Goal: Transaction & Acquisition: Purchase product/service

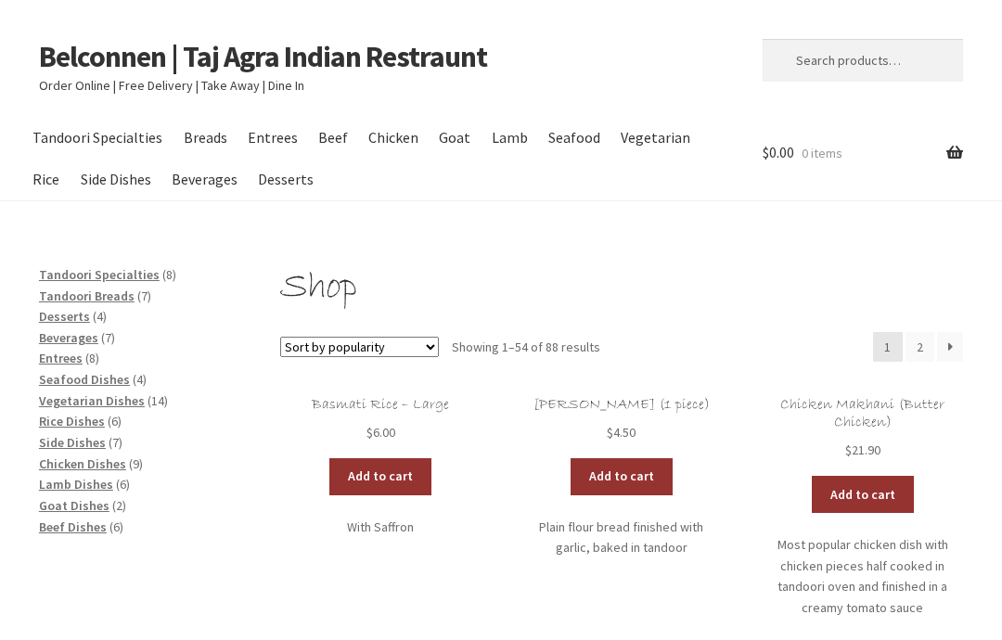
click at [388, 480] on link "Add to cart" at bounding box center [380, 476] width 102 height 37
click at [372, 466] on link "Add to cart" at bounding box center [380, 476] width 102 height 37
click at [627, 473] on link "Add to cart" at bounding box center [622, 476] width 102 height 37
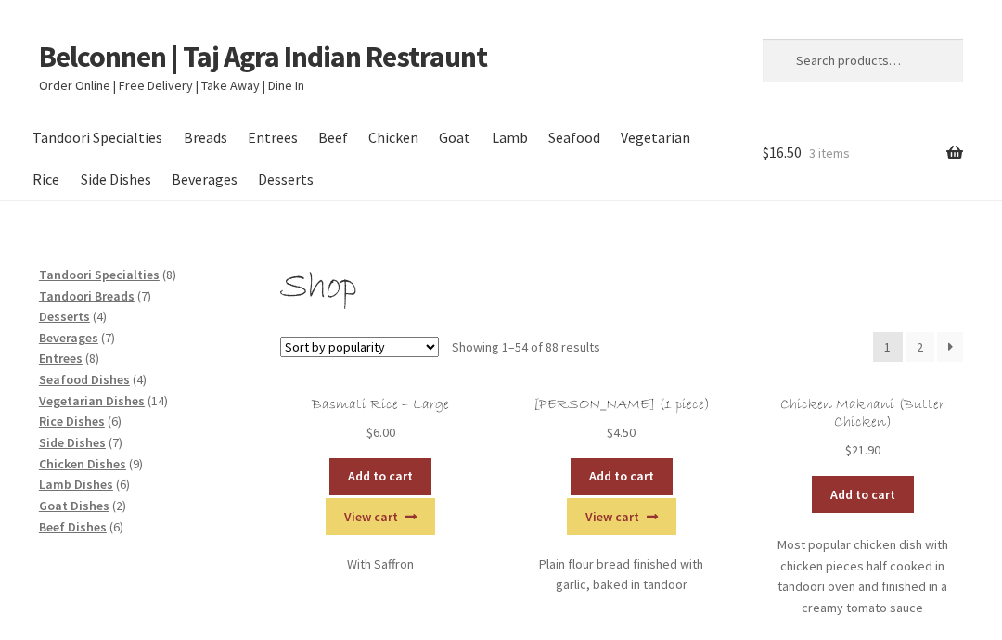
click at [641, 470] on link "Add to cart" at bounding box center [622, 476] width 102 height 37
click at [639, 471] on link "Add to cart" at bounding box center [622, 476] width 102 height 37
click at [876, 491] on link "Add to cart" at bounding box center [863, 494] width 102 height 37
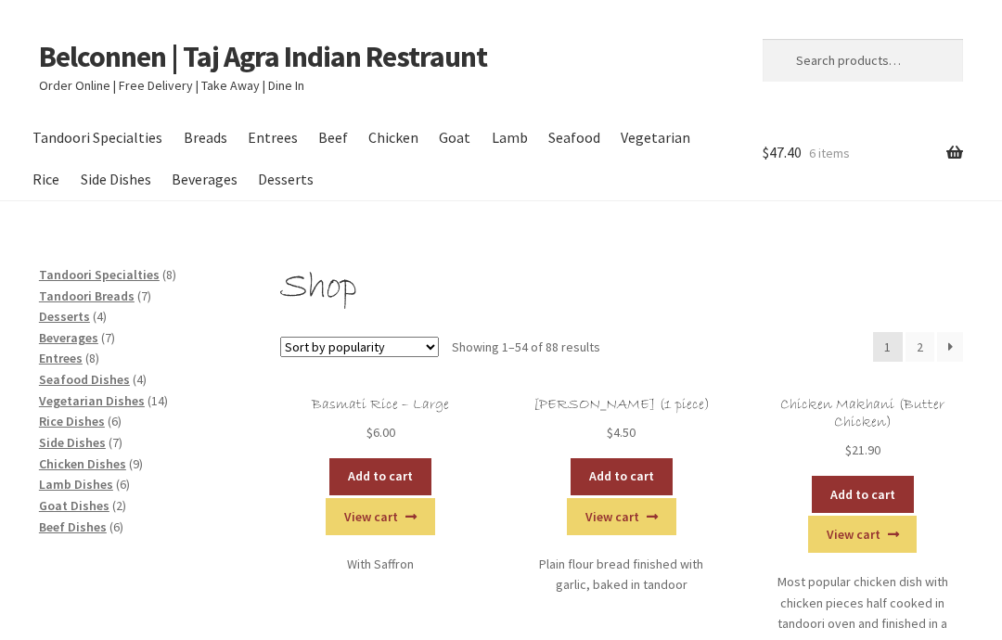
click at [884, 478] on link "Add to cart" at bounding box center [863, 494] width 102 height 37
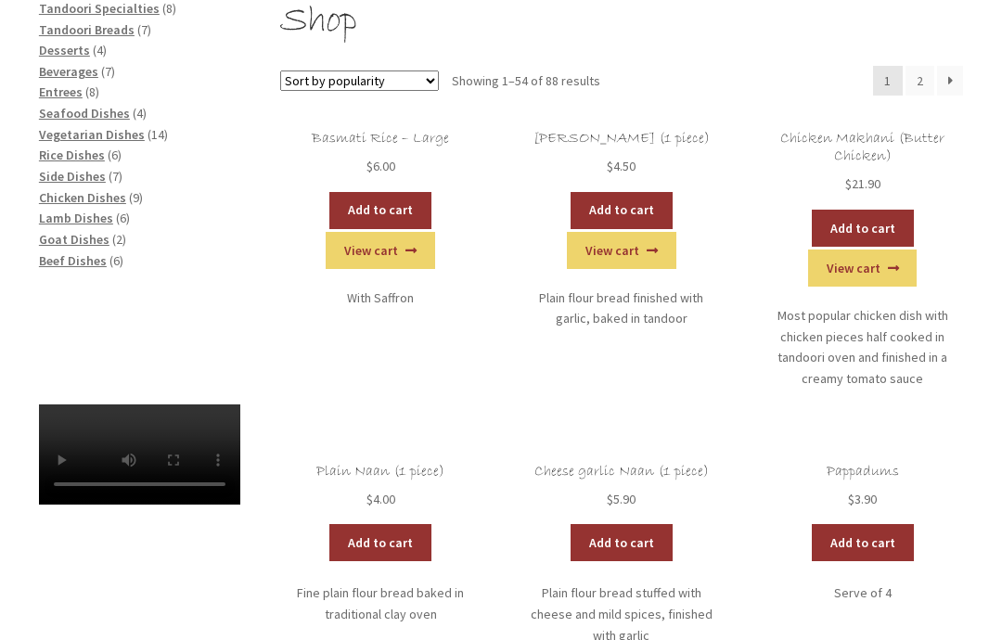
scroll to position [266, 0]
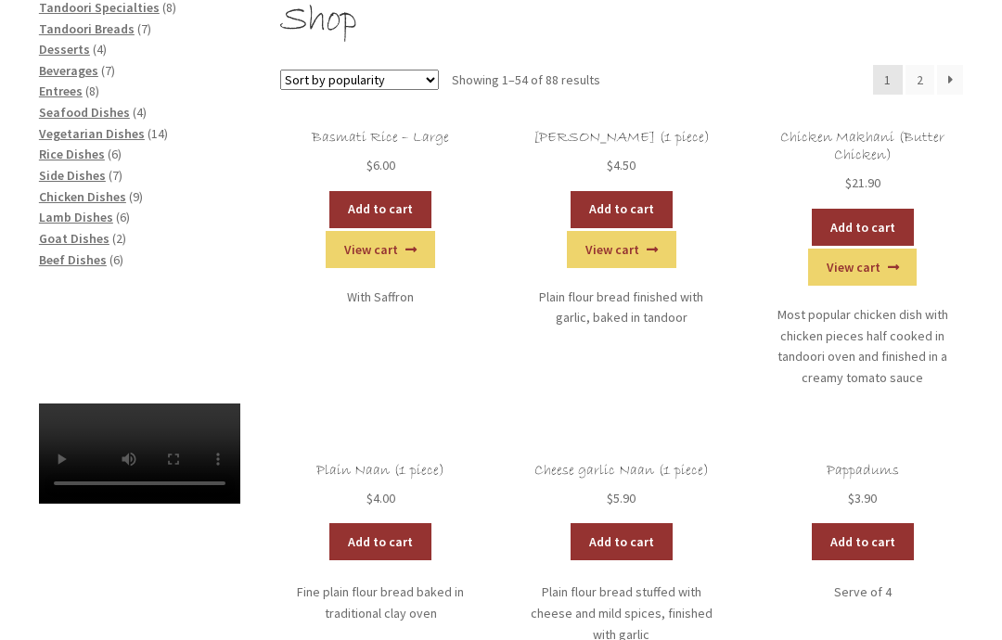
click at [383, 532] on link "Add to cart" at bounding box center [380, 542] width 102 height 37
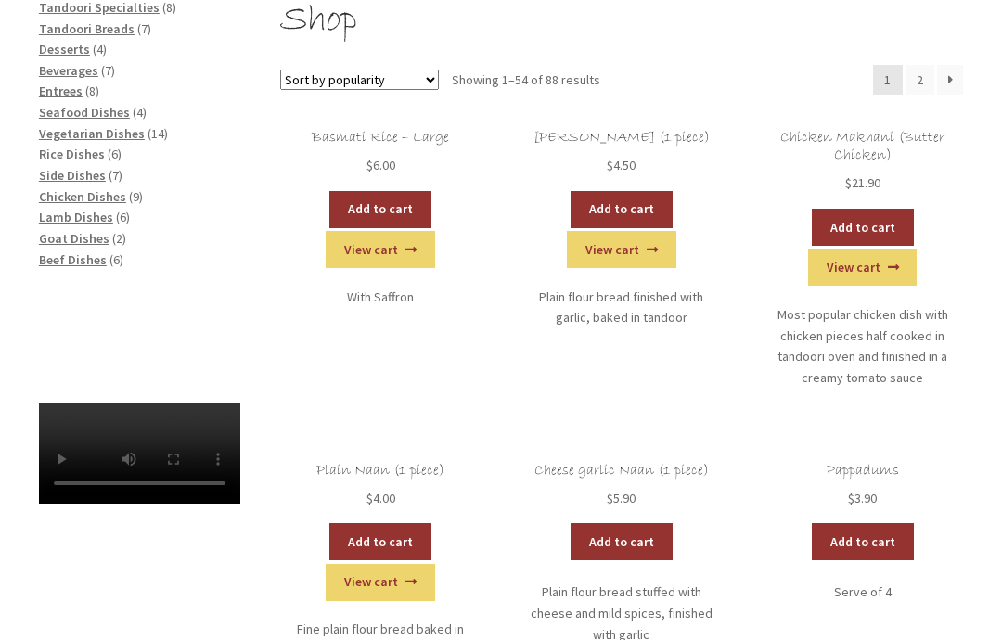
click at [892, 536] on link "Add to cart" at bounding box center [863, 541] width 102 height 37
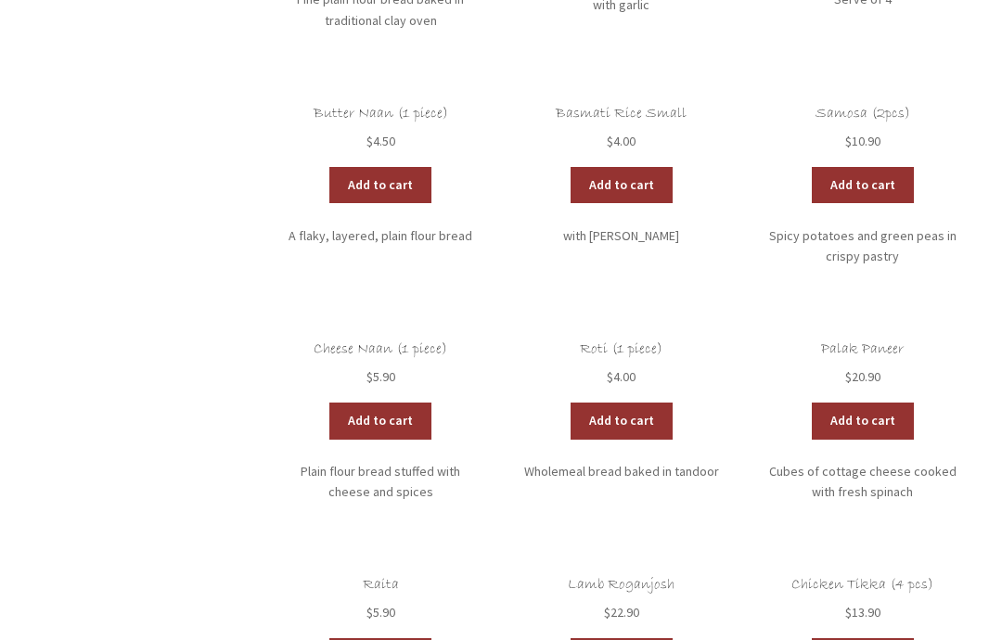
scroll to position [0, 0]
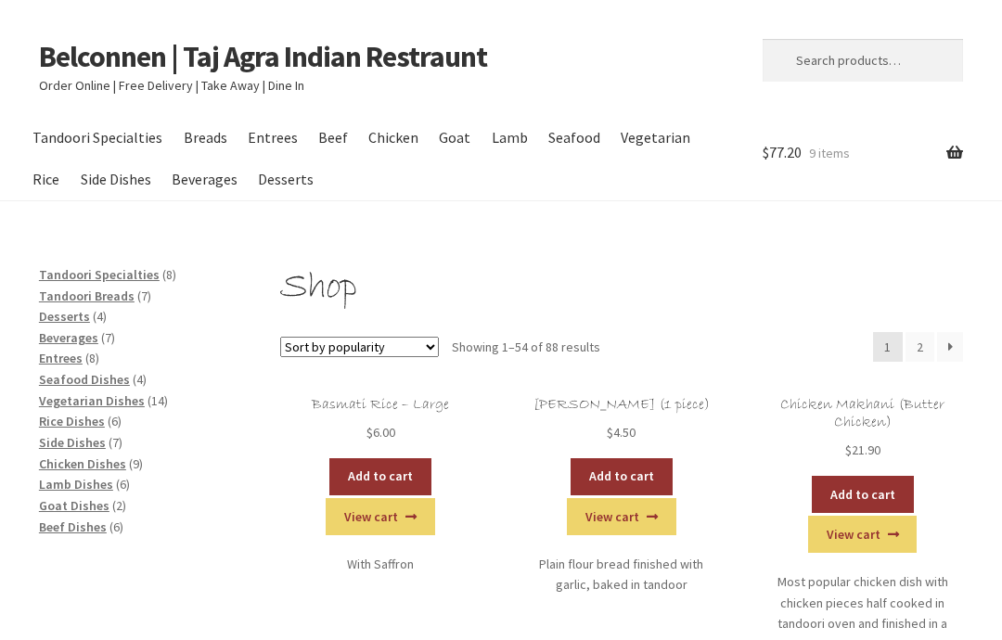
click at [641, 470] on link "Add to cart" at bounding box center [622, 476] width 102 height 37
click at [123, 393] on span "Vegetarian Dishes" at bounding box center [92, 401] width 106 height 17
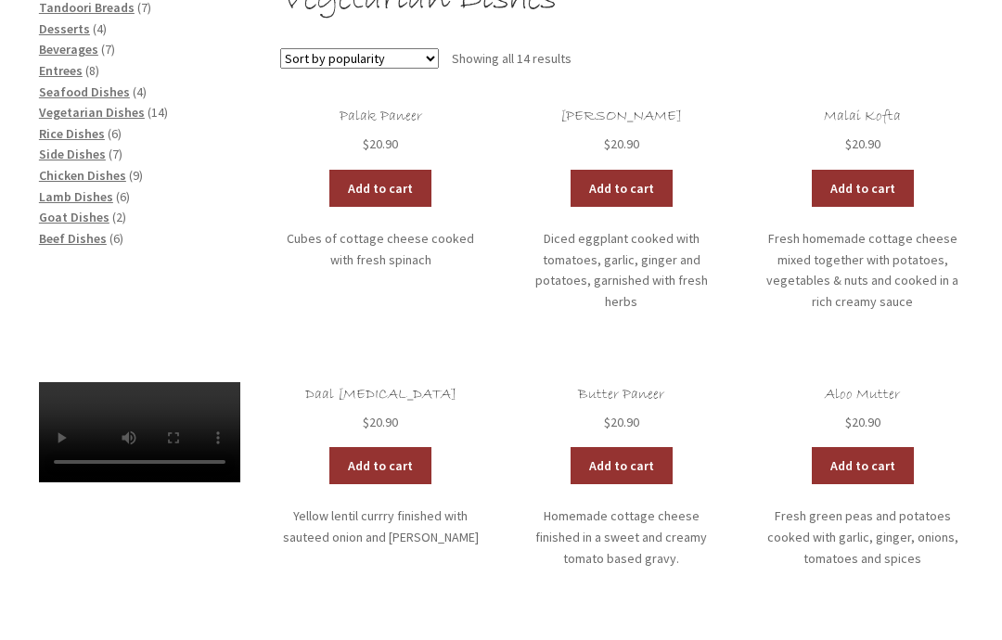
scroll to position [336, 0]
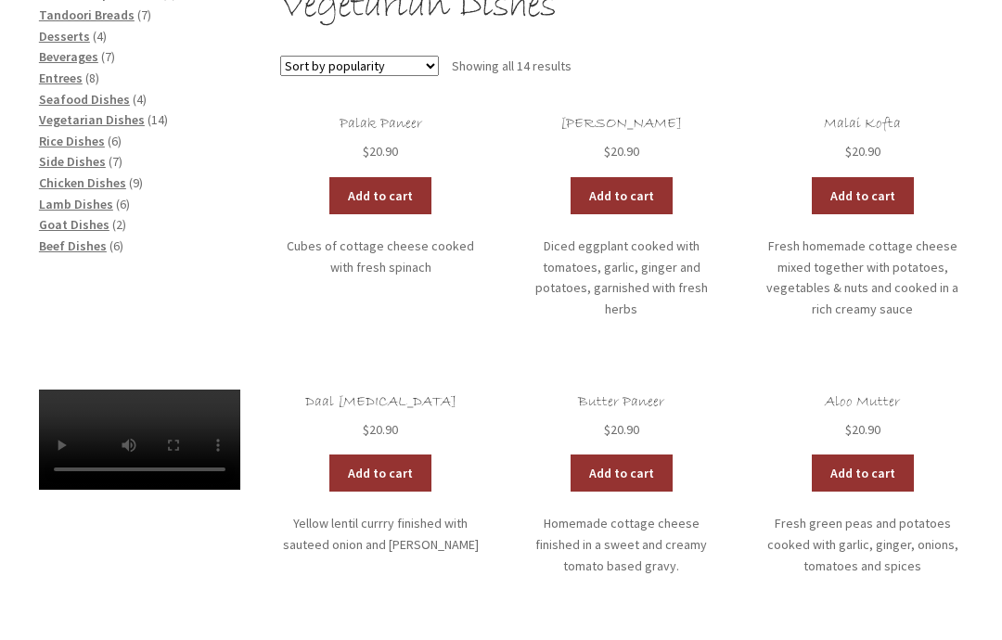
click at [387, 177] on link "Add to cart" at bounding box center [380, 195] width 102 height 37
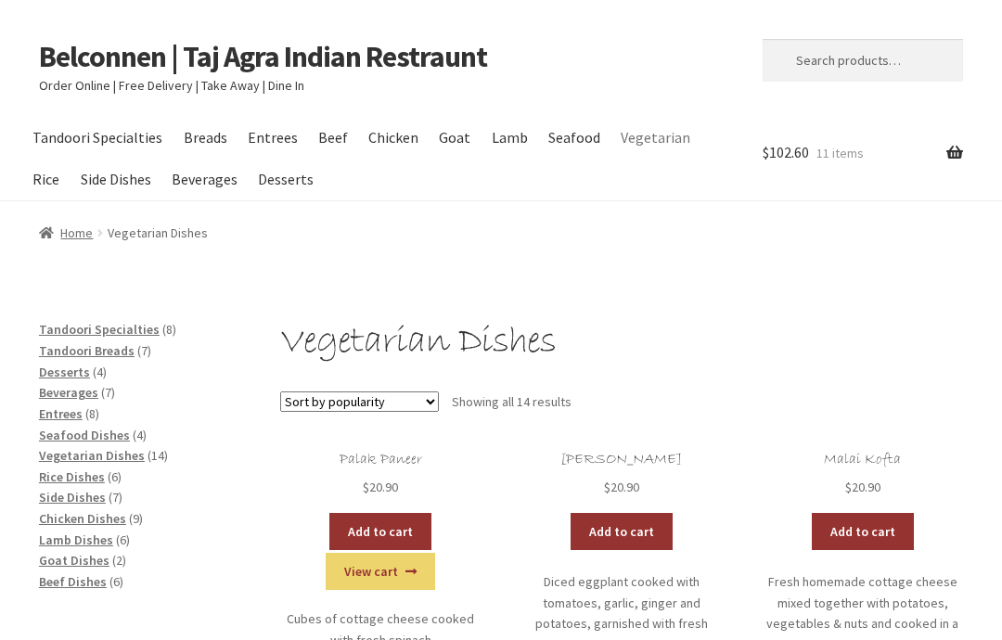
scroll to position [261, 0]
click at [59, 406] on span "Entrees" at bounding box center [61, 414] width 44 height 17
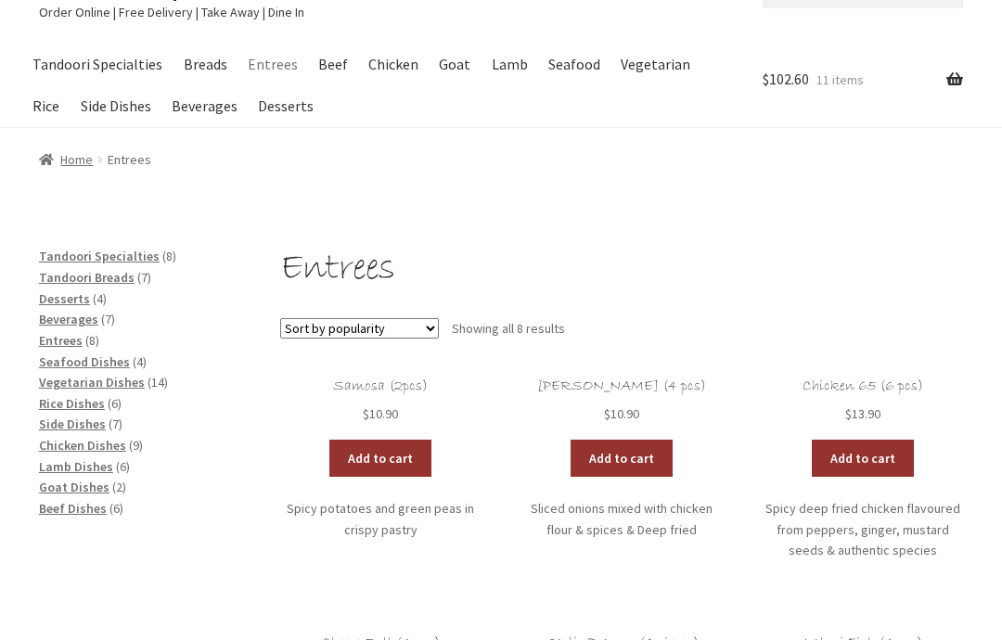
scroll to position [73, 0]
click at [632, 452] on link "Add to cart" at bounding box center [622, 458] width 102 height 37
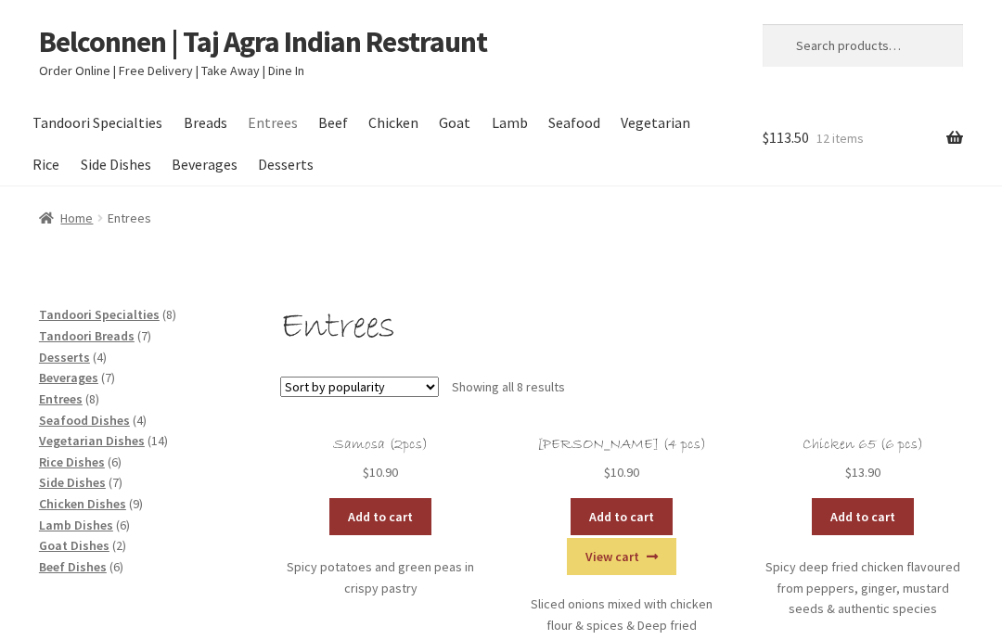
scroll to position [0, 0]
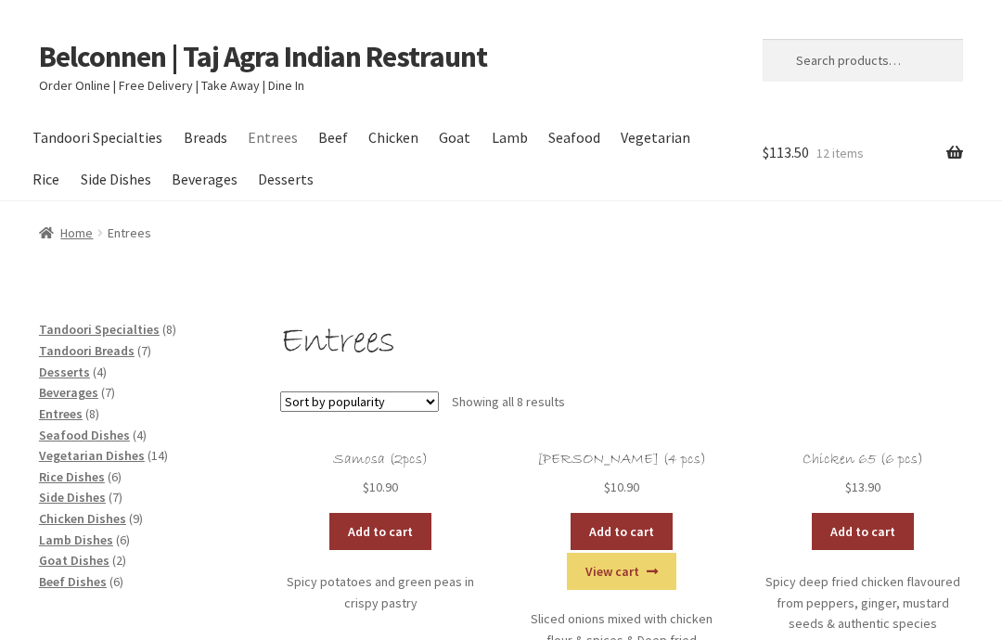
click at [0, 0] on link "Checkout" at bounding box center [0, 0] width 0 height 0
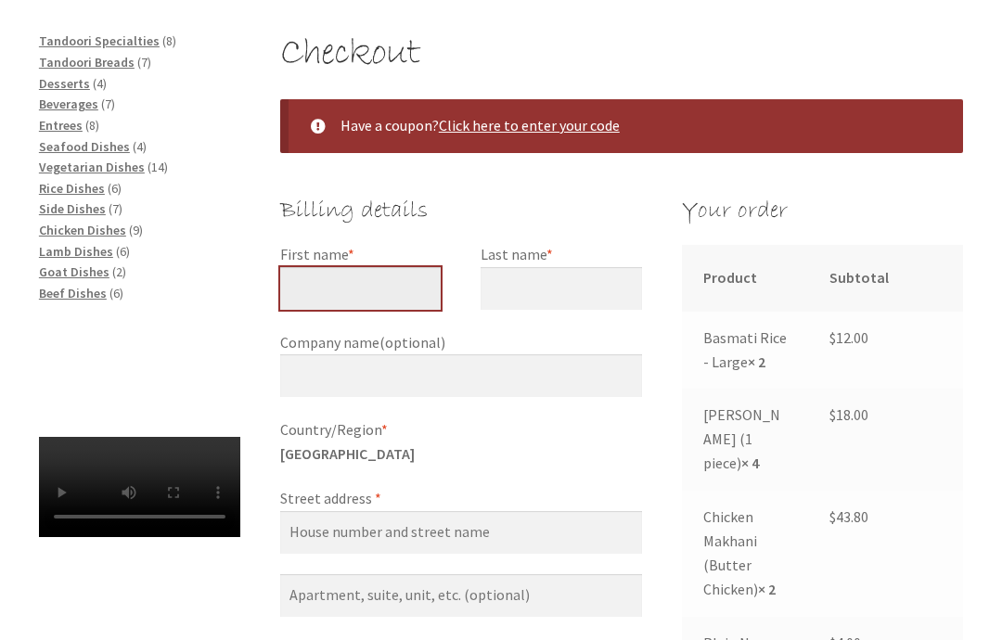
click at [374, 287] on input "First name *" at bounding box center [360, 289] width 161 height 43
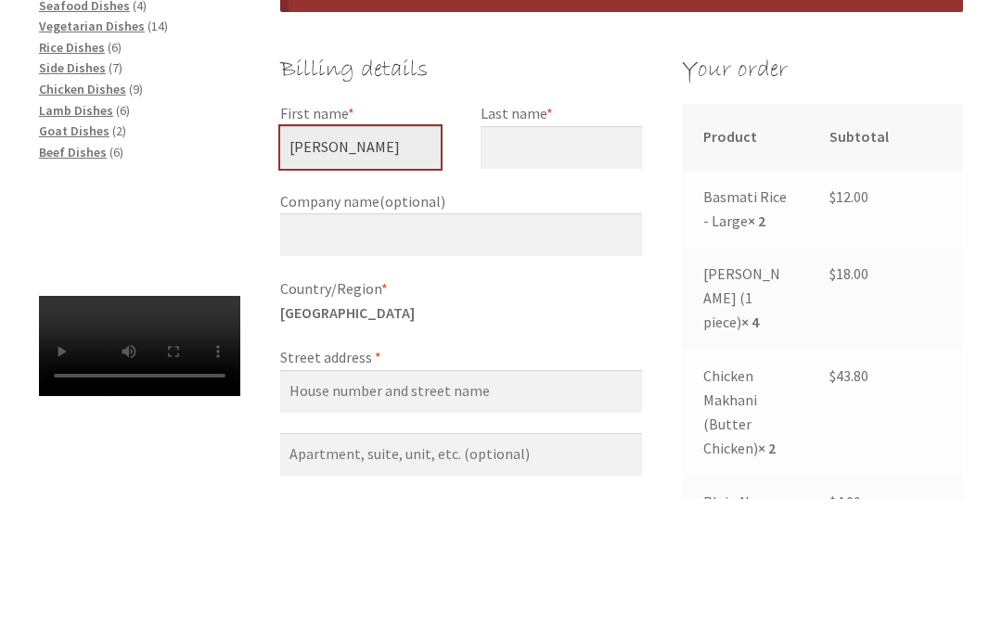
type input "[PERSON_NAME]"
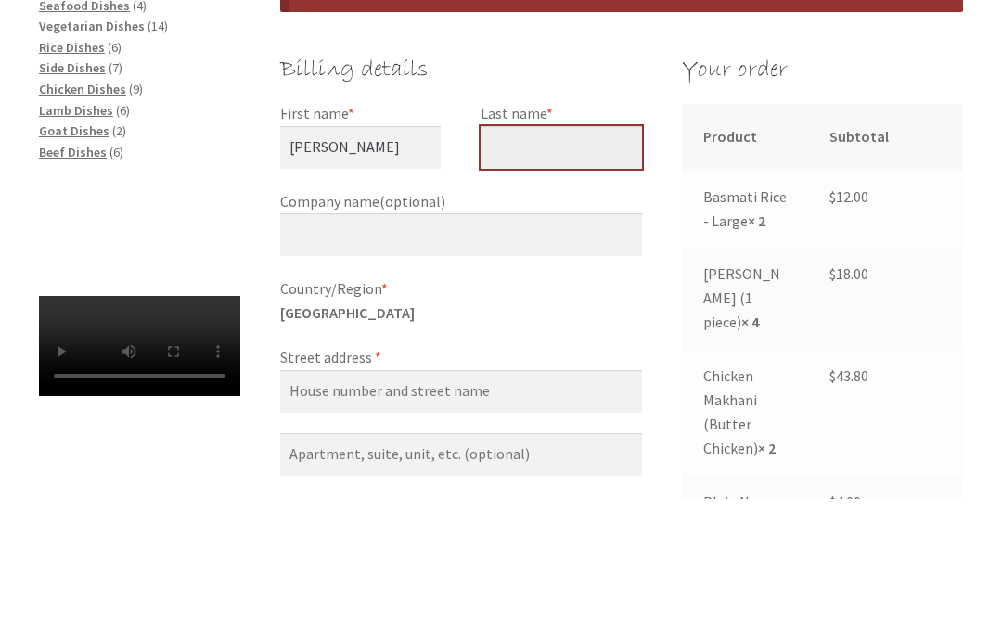
click at [568, 268] on input "Last name *" at bounding box center [561, 289] width 161 height 43
type input "Wilton"
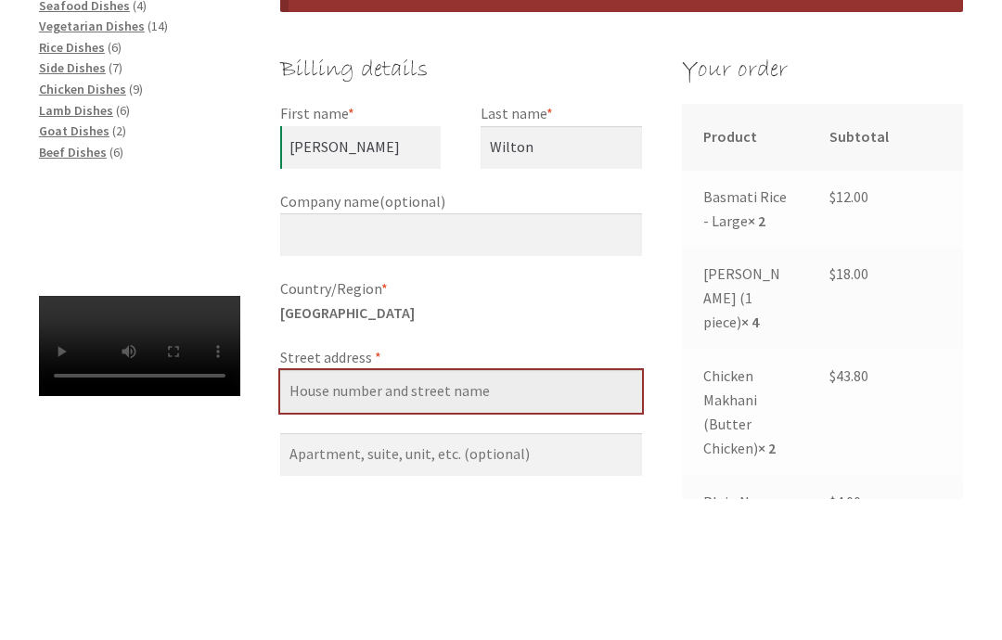
type input "[STREET_ADDRESS][PERSON_NAME]"
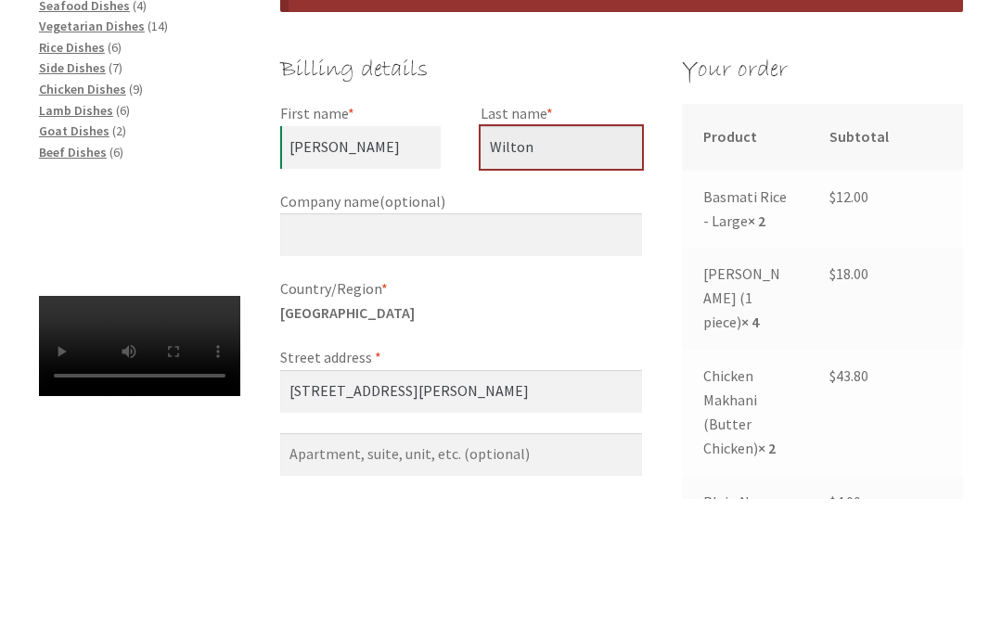
scroll to position [430, 0]
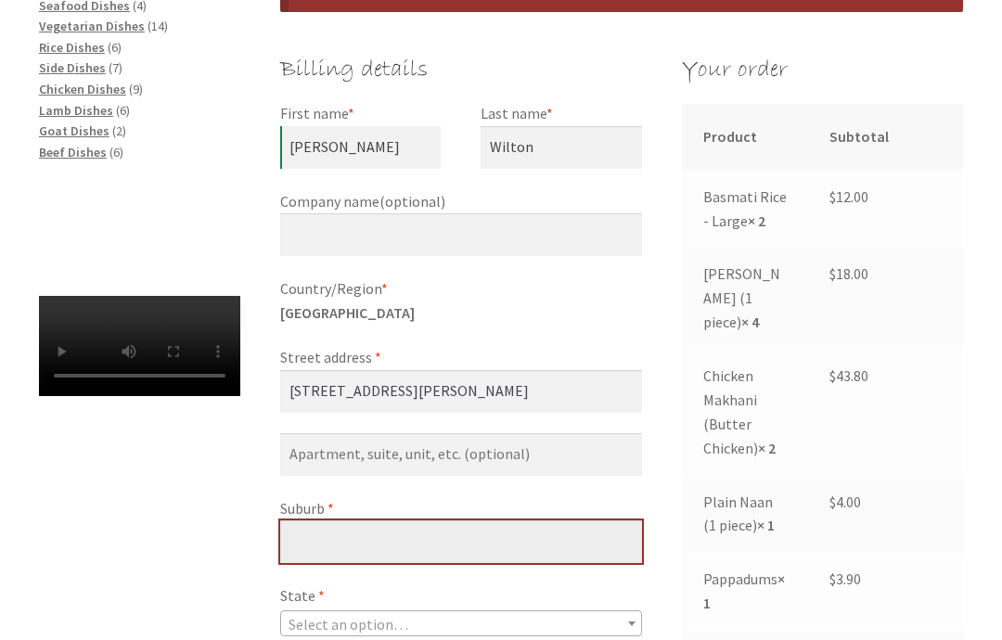
type input "MacGregor"
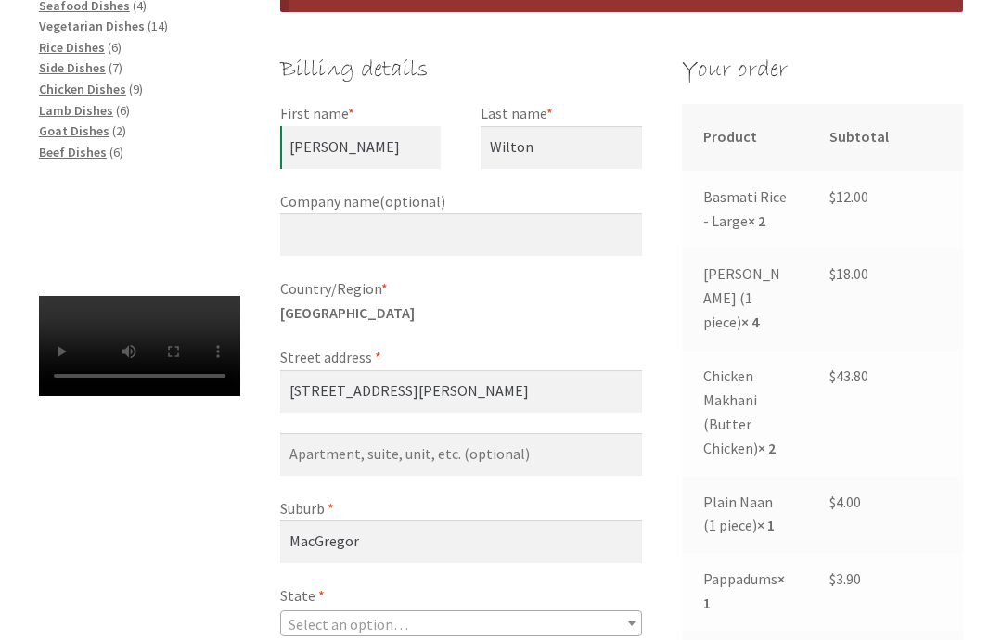
select select "ACT"
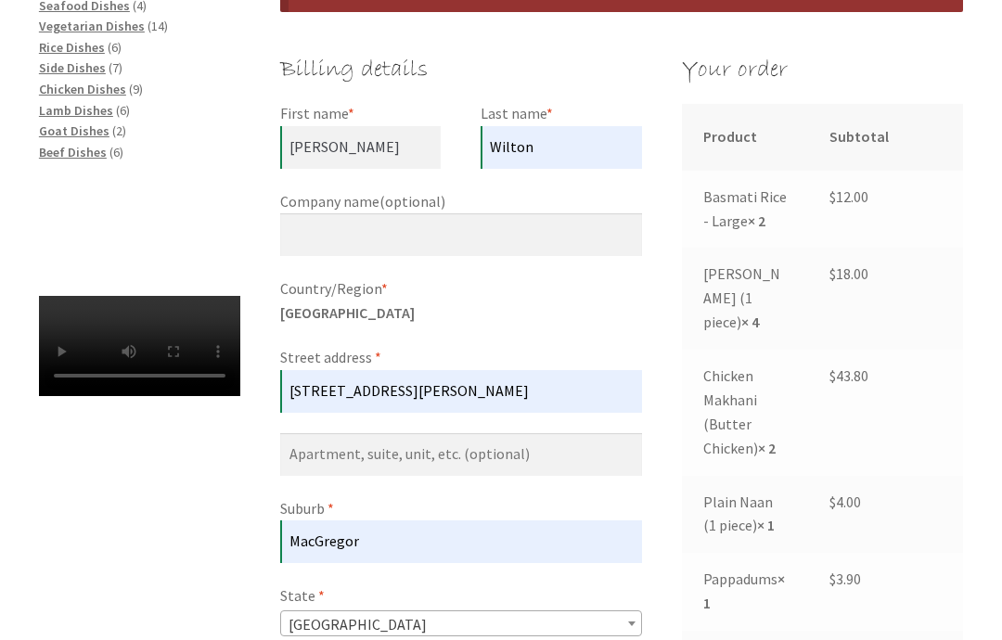
type input "2615"
type input "[PHONE_NUMBER]"
type input "[EMAIL_ADDRESS][DOMAIN_NAME]"
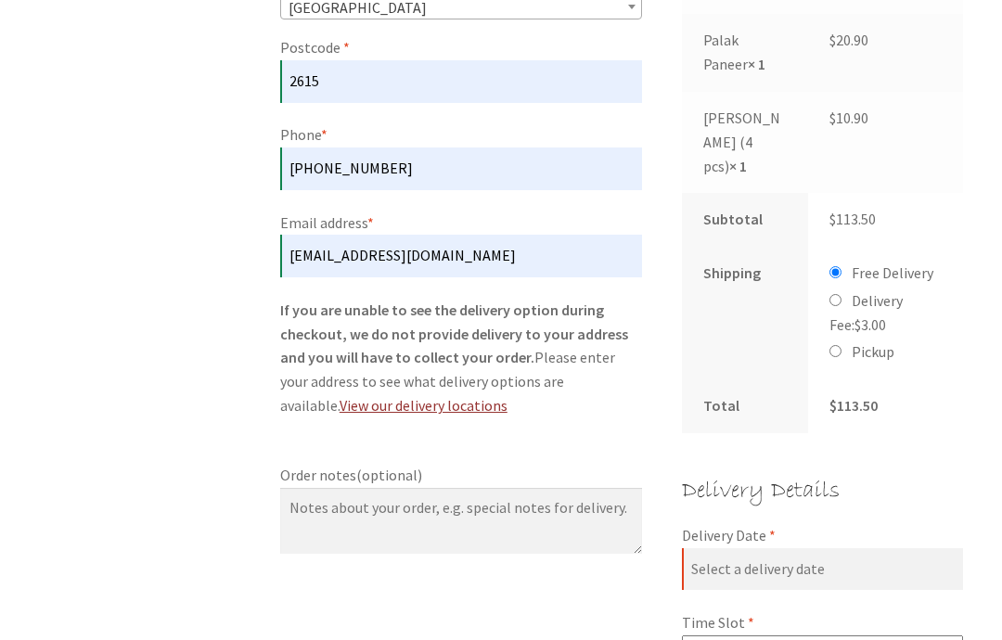
scroll to position [1047, 0]
click at [834, 345] on input "Pickup" at bounding box center [836, 351] width 12 height 12
radio input "true"
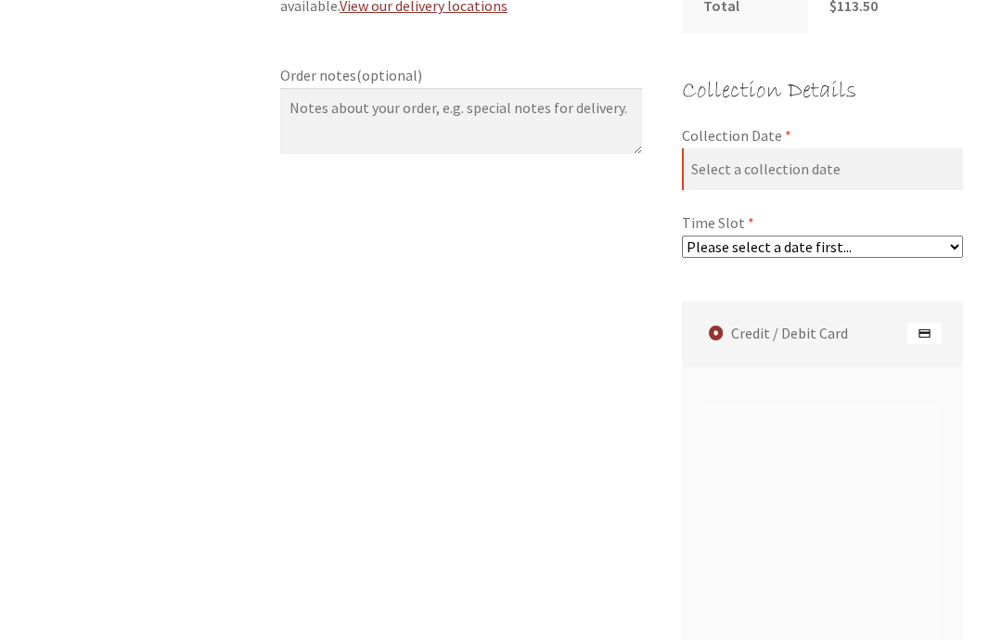
click at [947, 236] on select "Please select a date first..." at bounding box center [822, 247] width 281 height 22
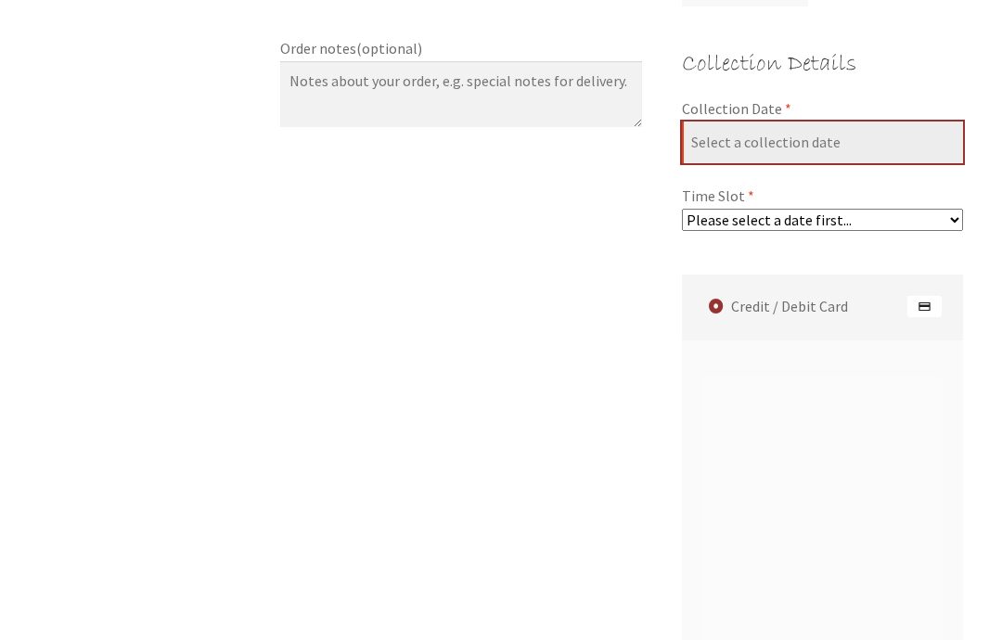
click at [883, 122] on input "Collection Date *" at bounding box center [822, 143] width 281 height 43
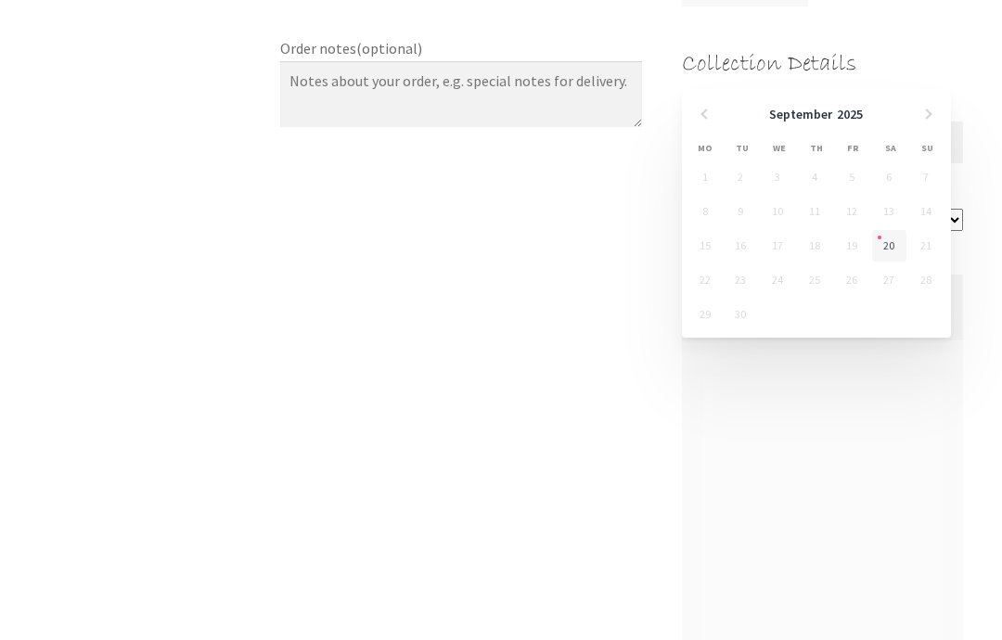
click at [891, 241] on link "20" at bounding box center [889, 246] width 34 height 32
type input "[DATE]"
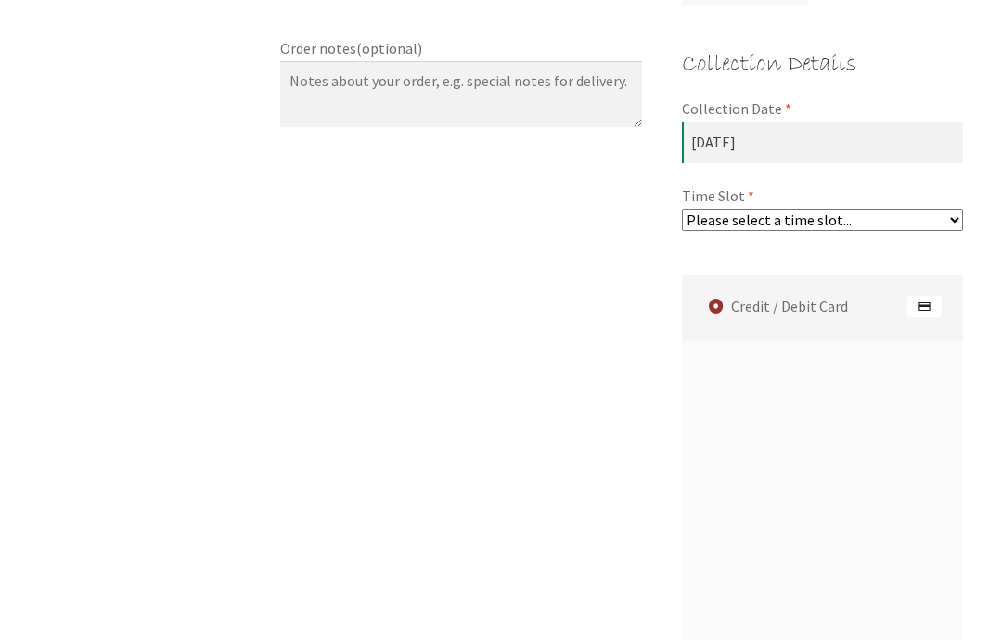
click at [945, 209] on select "Please select a time slot... 07:25 PM - 07:55 PM 07:55 PM - 08:25 PM 08:25 PM -…" at bounding box center [822, 220] width 281 height 22
select select "60c2ef62db861/3|0.00"
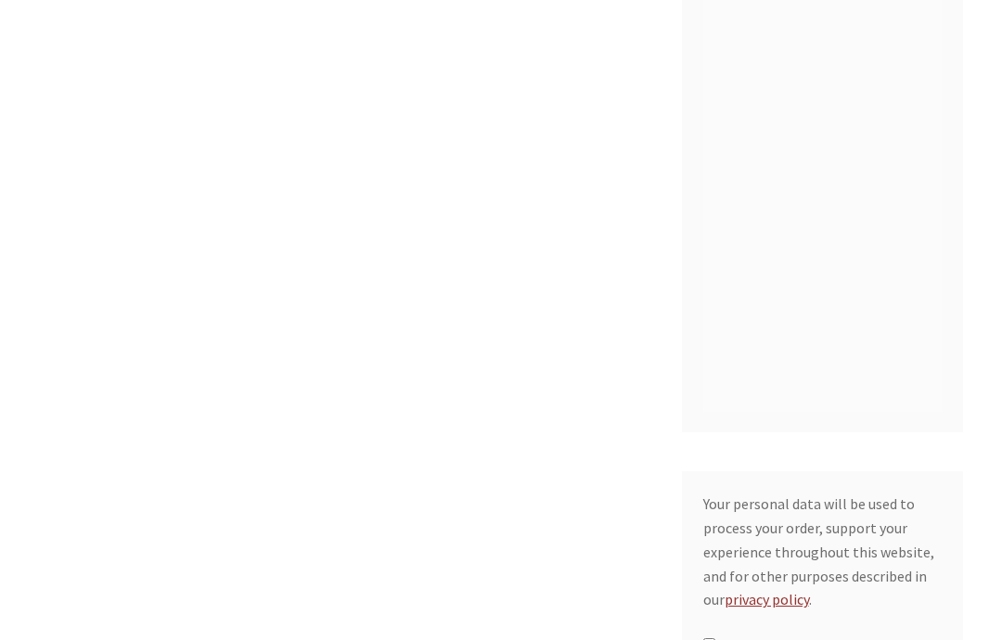
scroll to position [1982, 0]
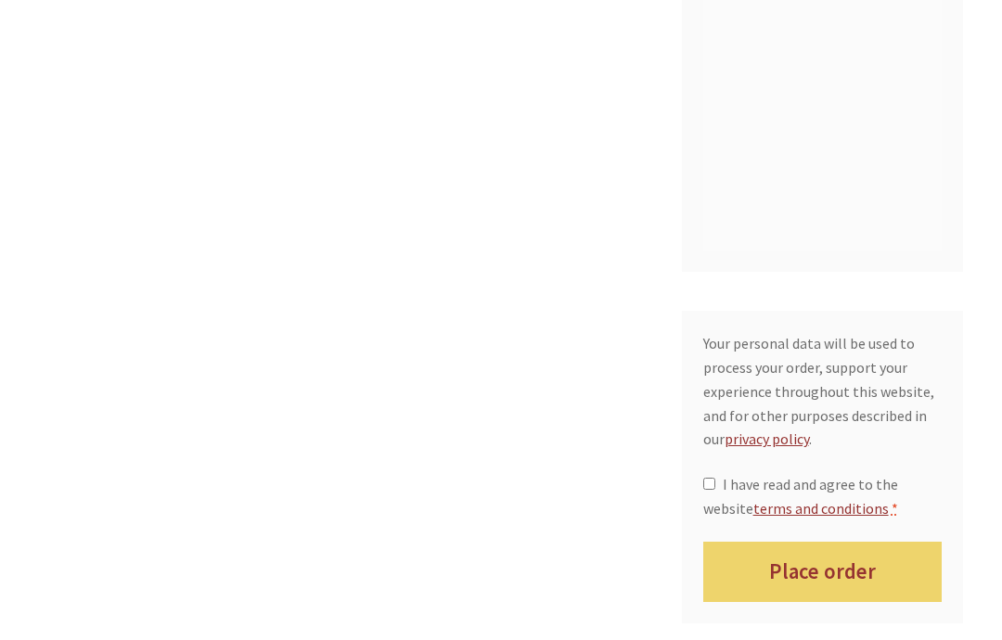
click at [713, 478] on input "I have read and agree to the website terms and conditions *" at bounding box center [709, 484] width 12 height 12
checkbox input "true"
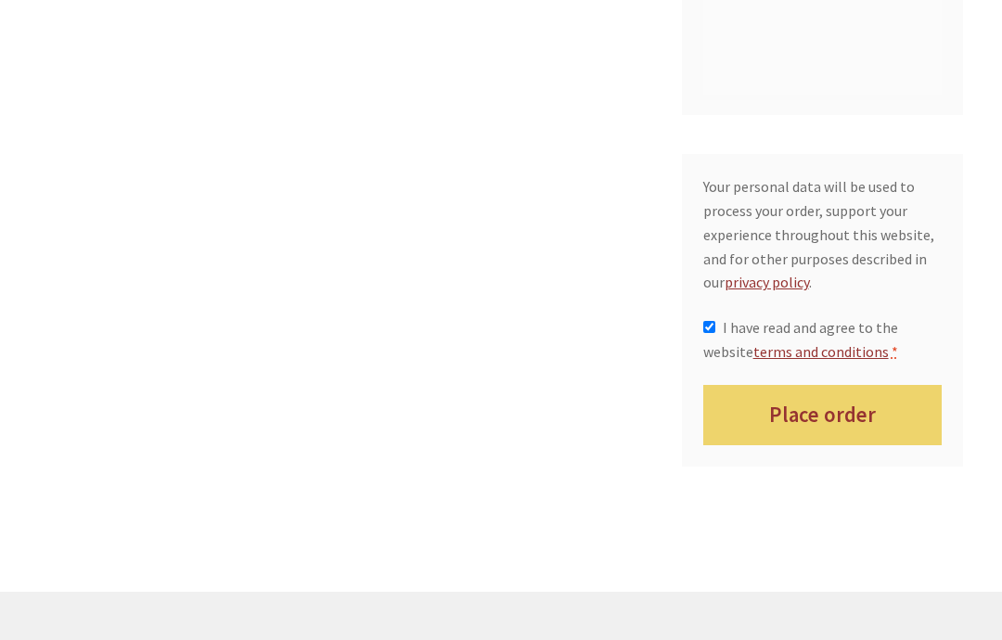
scroll to position [2301, 0]
click at [876, 384] on button "Place order" at bounding box center [822, 414] width 239 height 60
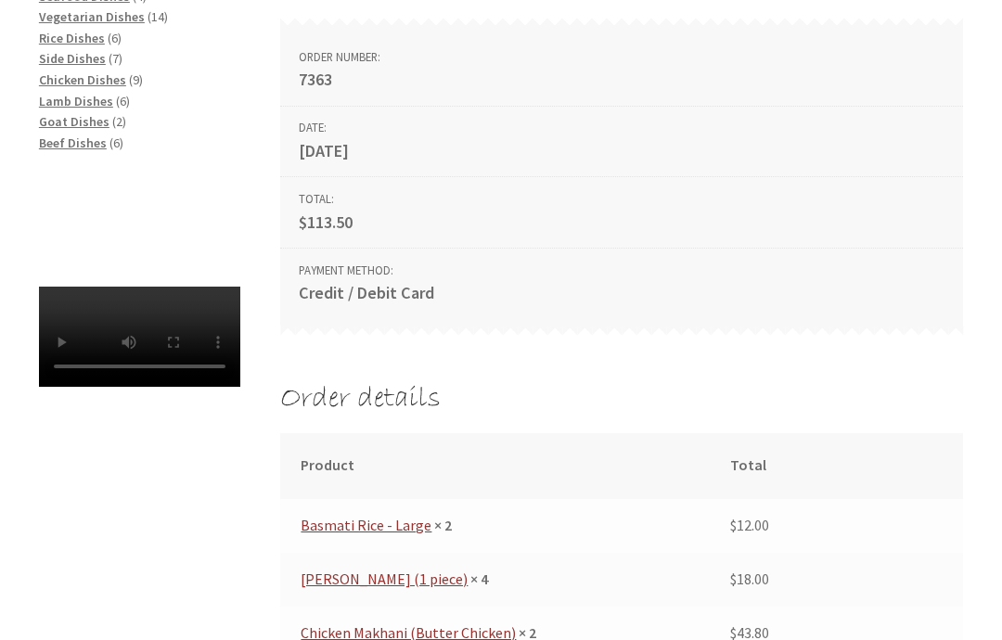
scroll to position [437, 0]
